Goal: Transaction & Acquisition: Download file/media

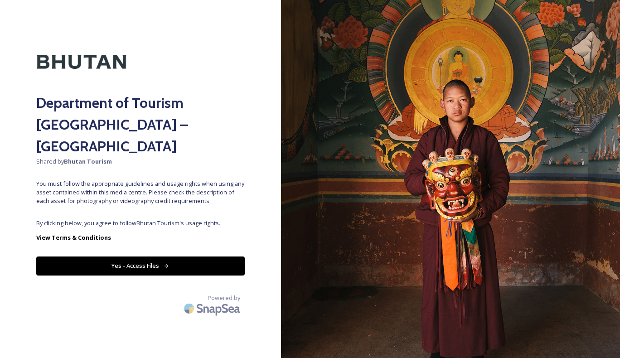
click at [140, 257] on button "Yes - Access Files" at bounding box center [140, 266] width 208 height 19
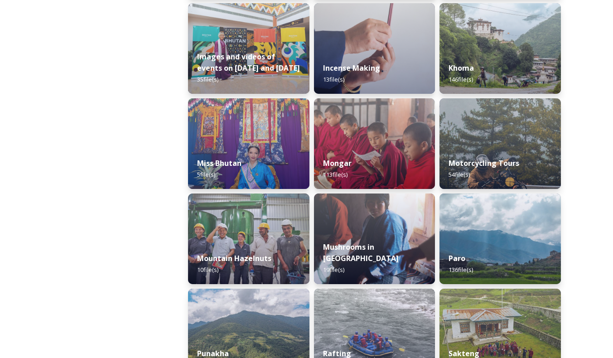
scroll to position [635, 0]
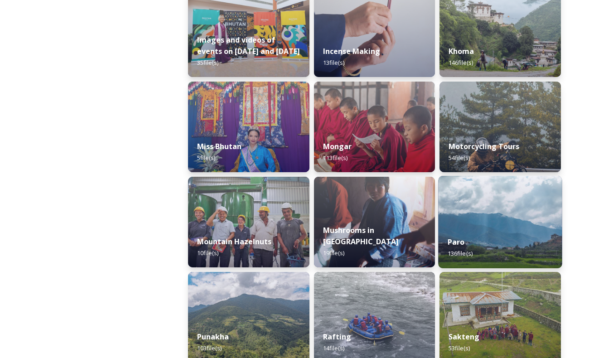
click at [502, 216] on img at bounding box center [501, 222] width 124 height 92
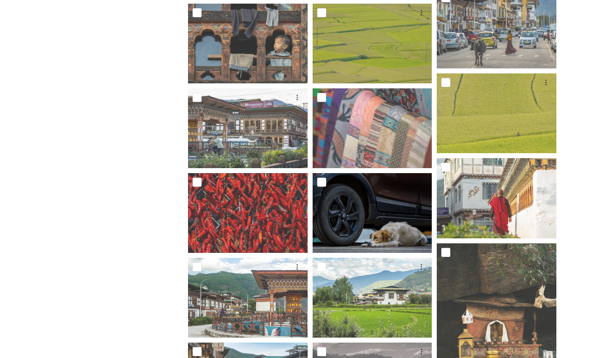
scroll to position [181, 0]
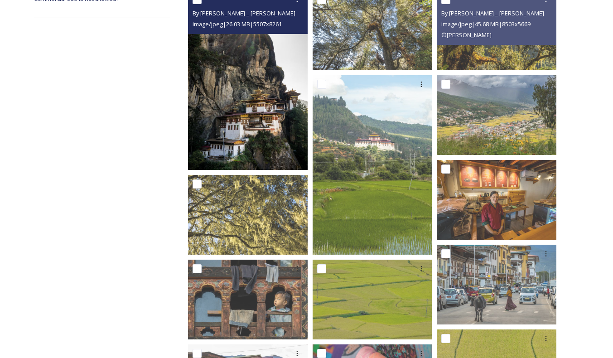
click at [240, 106] on img at bounding box center [248, 79] width 120 height 179
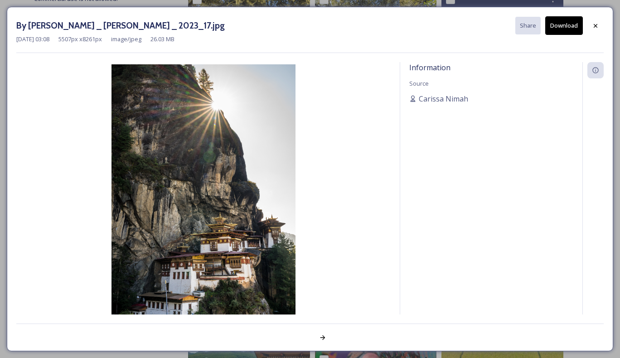
click at [562, 29] on button "Download" at bounding box center [564, 25] width 38 height 19
click at [598, 24] on icon at bounding box center [595, 25] width 7 height 7
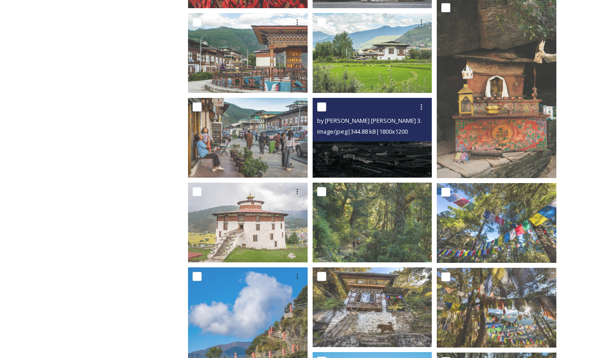
scroll to position [725, 0]
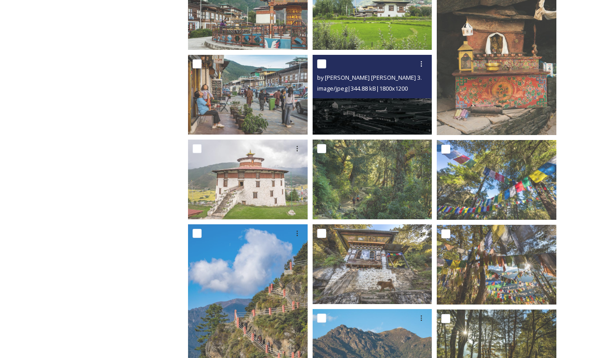
click at [385, 115] on img at bounding box center [373, 95] width 120 height 80
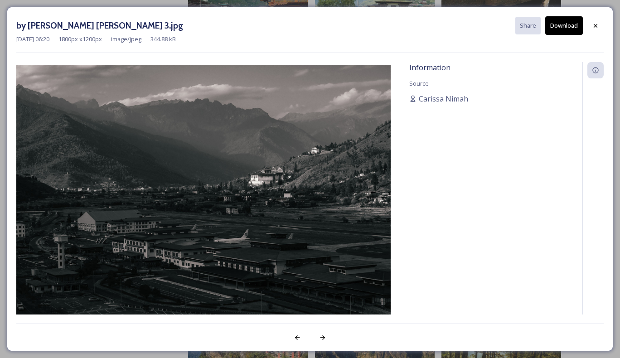
click at [560, 29] on button "Download" at bounding box center [564, 25] width 38 height 19
click at [597, 25] on icon at bounding box center [595, 25] width 7 height 7
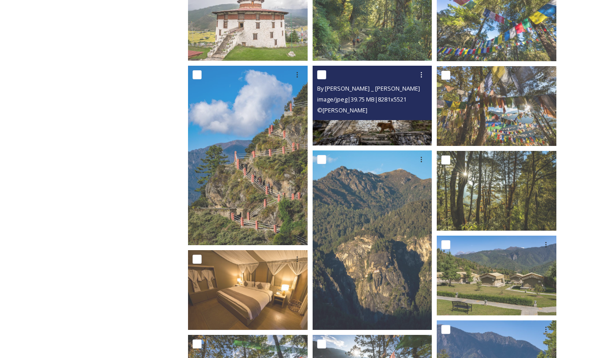
scroll to position [906, 0]
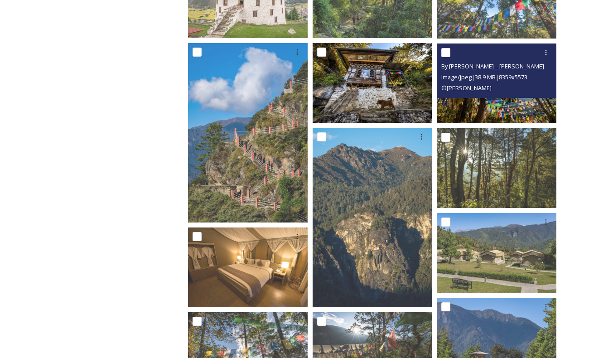
click at [506, 104] on img at bounding box center [497, 84] width 120 height 80
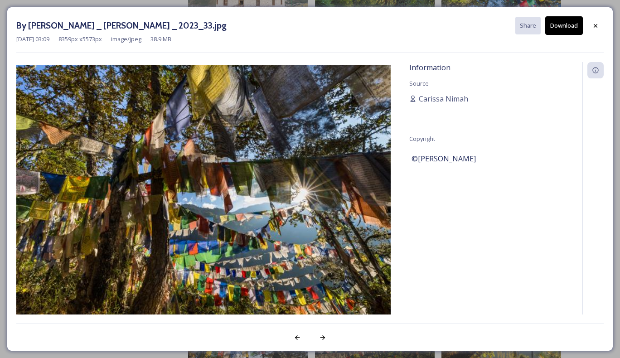
click at [593, 23] on icon at bounding box center [595, 25] width 7 height 7
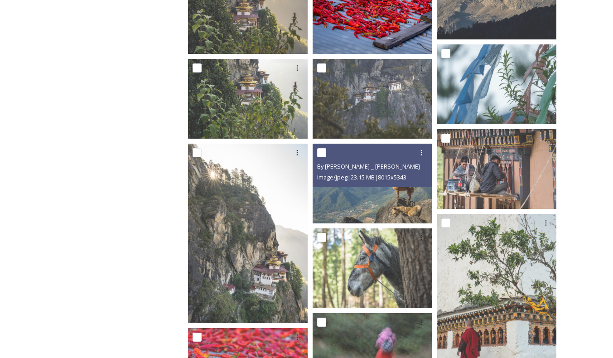
scroll to position [1858, 0]
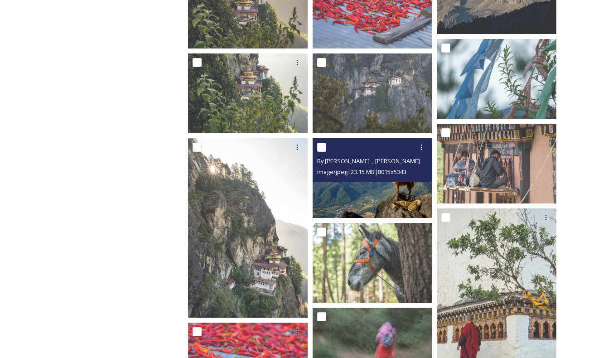
click at [375, 198] on img at bounding box center [373, 178] width 120 height 80
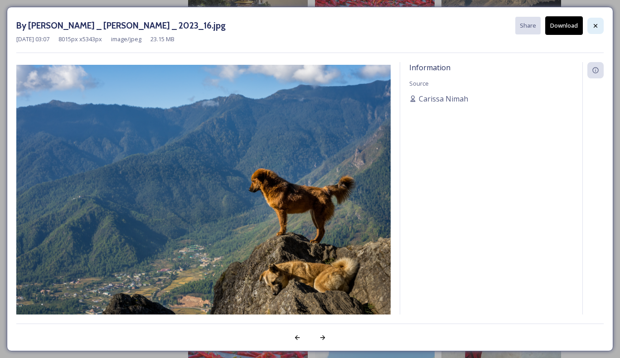
click at [595, 27] on icon at bounding box center [595, 25] width 7 height 7
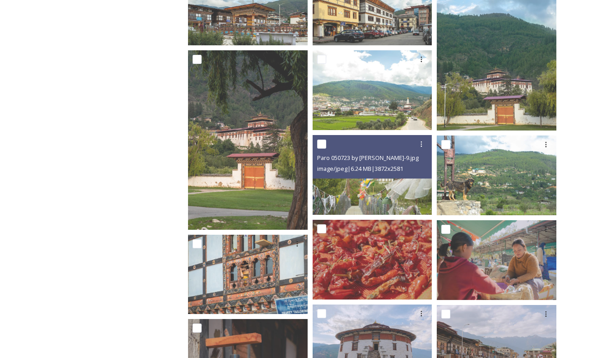
scroll to position [2493, 0]
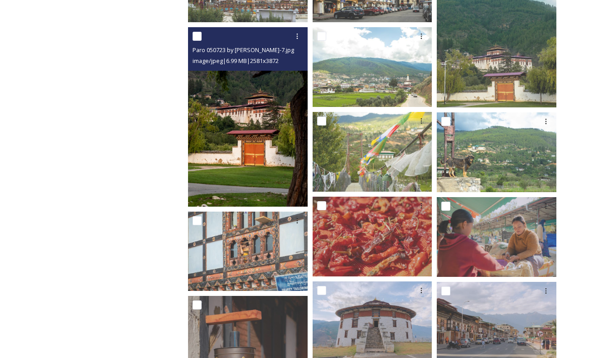
click at [249, 161] on img at bounding box center [248, 116] width 120 height 179
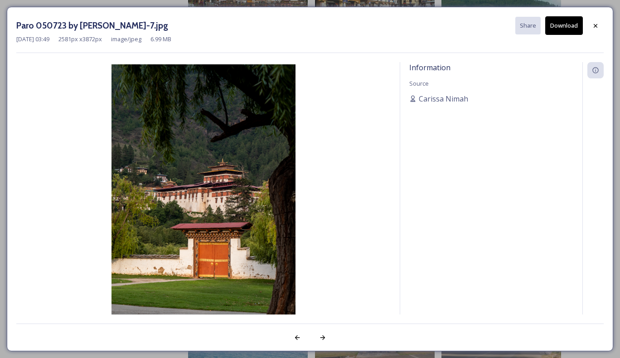
click at [566, 29] on button "Download" at bounding box center [564, 25] width 38 height 19
click at [595, 26] on icon at bounding box center [595, 25] width 7 height 7
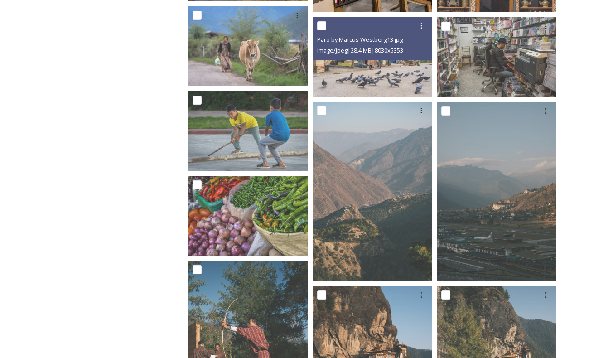
scroll to position [3127, 0]
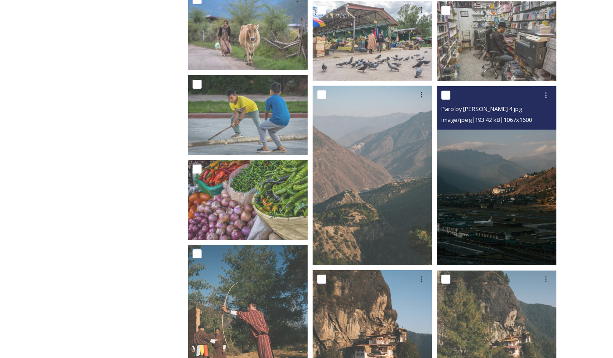
click at [506, 213] on img at bounding box center [497, 175] width 120 height 179
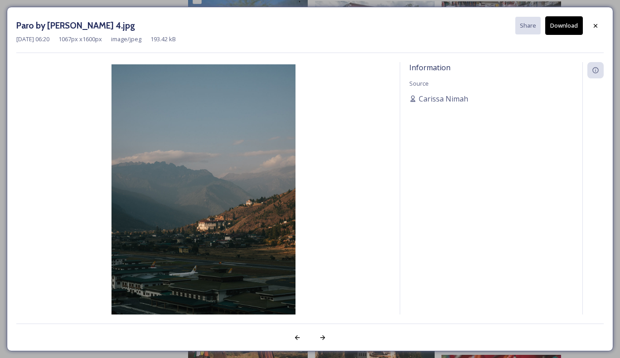
click at [562, 26] on button "Download" at bounding box center [564, 25] width 38 height 19
click at [598, 26] on icon at bounding box center [595, 25] width 7 height 7
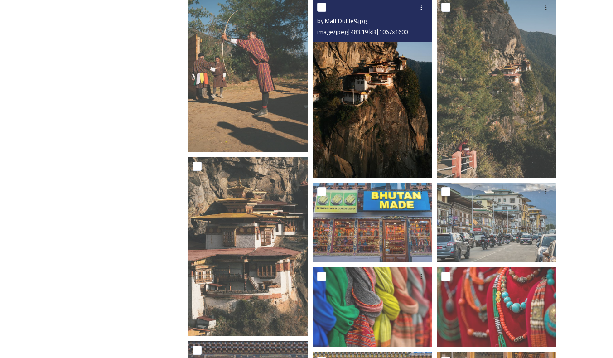
scroll to position [3444, 0]
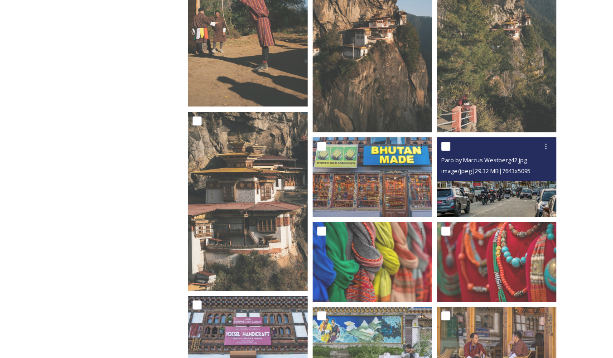
click at [512, 184] on img at bounding box center [497, 177] width 120 height 80
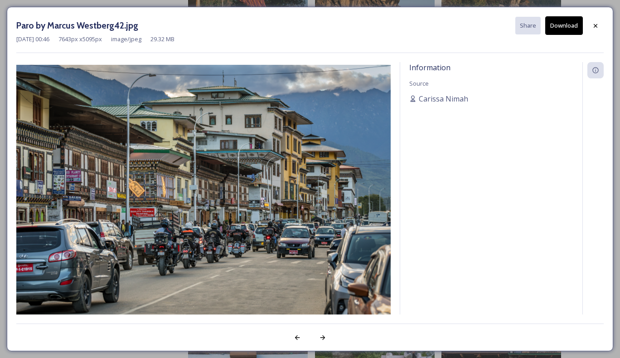
click at [560, 27] on button "Download" at bounding box center [564, 25] width 38 height 19
click at [596, 28] on icon at bounding box center [595, 25] width 7 height 7
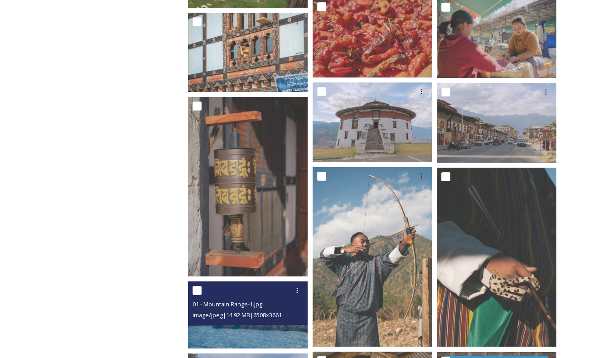
scroll to position [2650, 0]
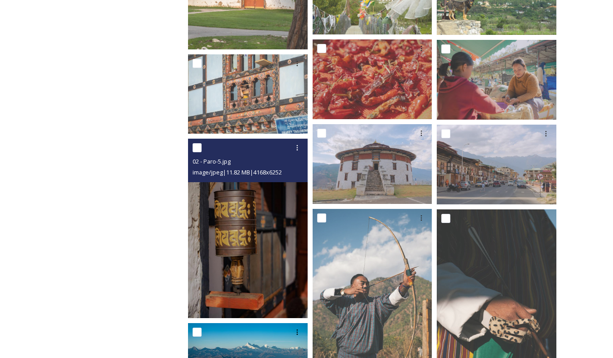
click at [254, 250] on img at bounding box center [248, 228] width 120 height 179
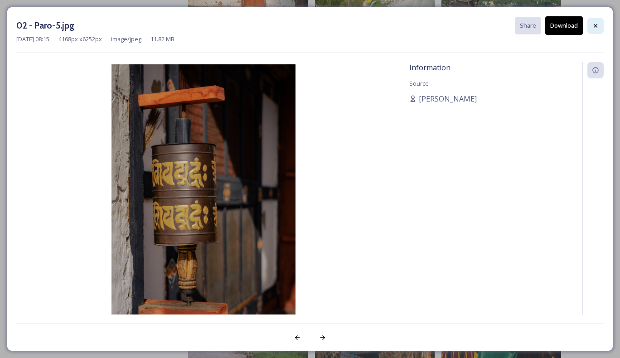
click at [594, 24] on icon at bounding box center [595, 25] width 7 height 7
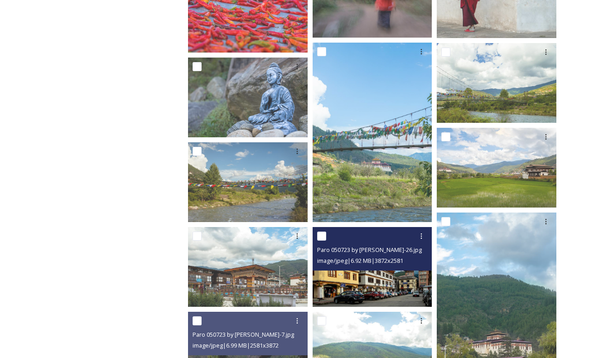
scroll to position [2197, 0]
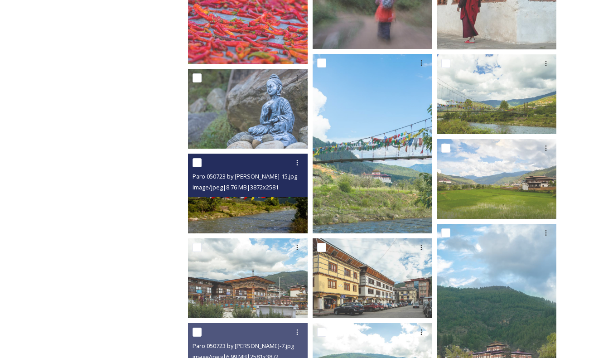
click at [258, 203] on img at bounding box center [248, 194] width 120 height 80
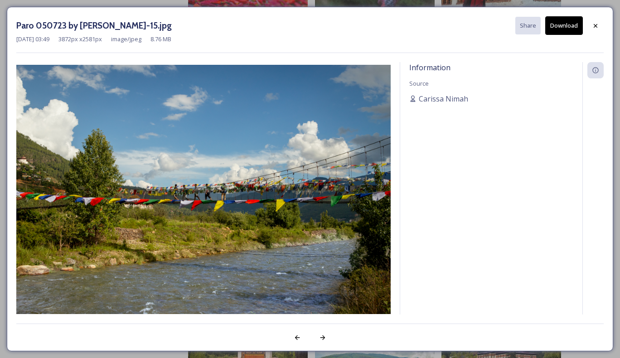
click at [569, 27] on button "Download" at bounding box center [564, 25] width 38 height 19
click at [593, 24] on icon at bounding box center [595, 25] width 7 height 7
